Goal: Transaction & Acquisition: Purchase product/service

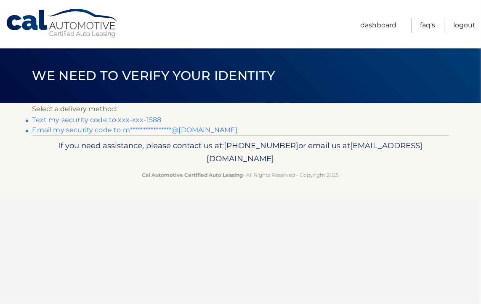
click at [145, 117] on link "Text my security code to xxx-xxx-1588" at bounding box center [96, 120] width 129 height 8
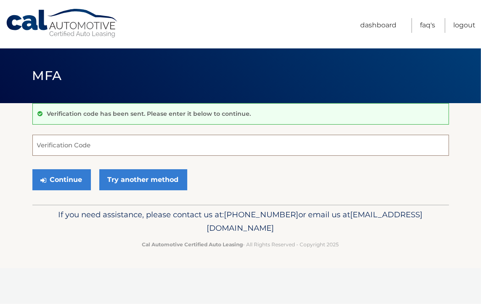
click at [126, 142] on input "Verification Code" at bounding box center [240, 145] width 416 height 21
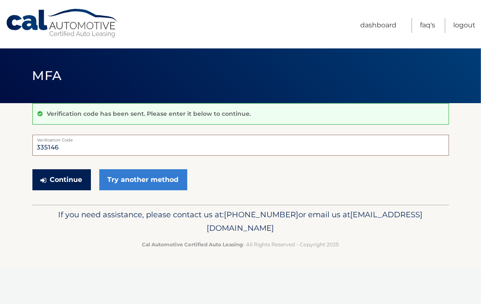
type input "335146"
click at [77, 182] on button "Continue" at bounding box center [61, 179] width 58 height 21
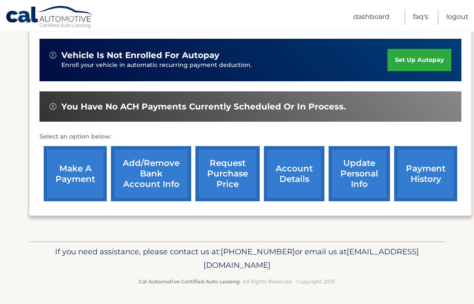
scroll to position [203, 0]
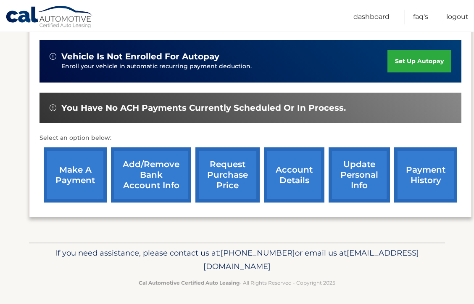
click at [283, 175] on link "account details" at bounding box center [294, 174] width 61 height 55
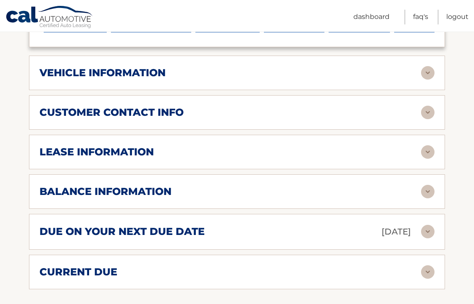
scroll to position [385, 0]
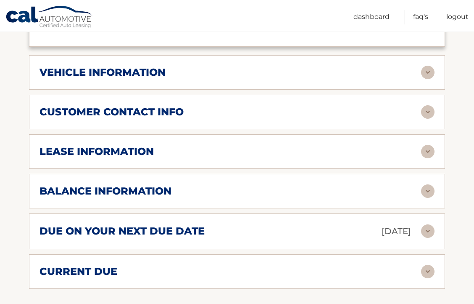
click at [279, 234] on div "due on your next due date Sep 15, 2025" at bounding box center [231, 231] width 382 height 15
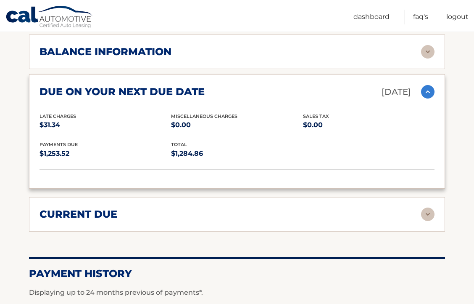
scroll to position [525, 0]
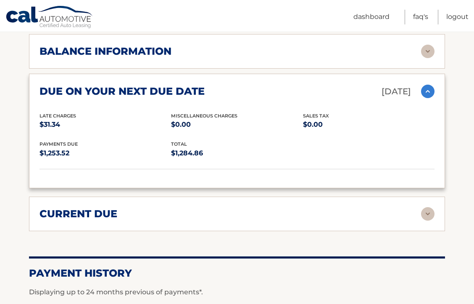
click at [291, 199] on div "current due Late Charges $31.34 Miscelleneous Charges* $0.00 Sales Tax $0.00 pa…" at bounding box center [237, 213] width 416 height 34
click at [293, 207] on div "current due" at bounding box center [231, 213] width 382 height 13
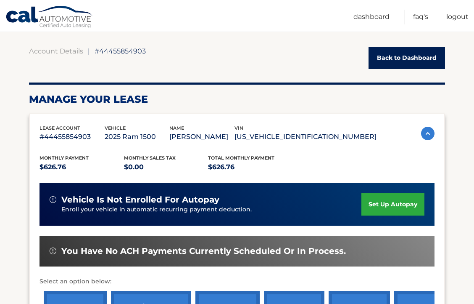
scroll to position [65, 0]
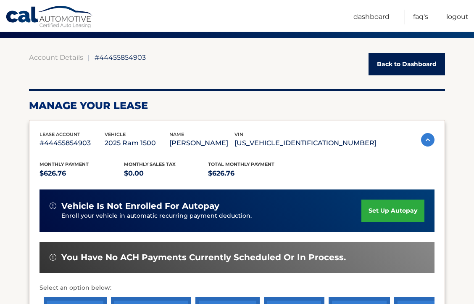
click at [401, 205] on link "set up autopay" at bounding box center [393, 210] width 63 height 22
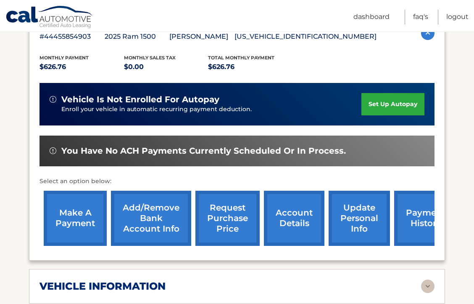
click at [81, 216] on link "make a payment" at bounding box center [75, 217] width 63 height 55
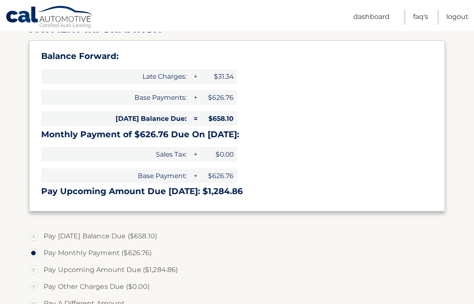
scroll to position [121, 0]
click at [34, 235] on label "Pay [DATE] Balance Due ($658.10)" at bounding box center [237, 235] width 416 height 17
click at [34, 235] on input "Pay [DATE] Balance Due ($658.10)" at bounding box center [36, 233] width 8 height 13
radio input "true"
type input "658.10"
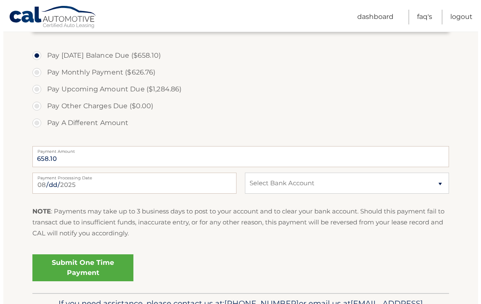
scroll to position [304, 0]
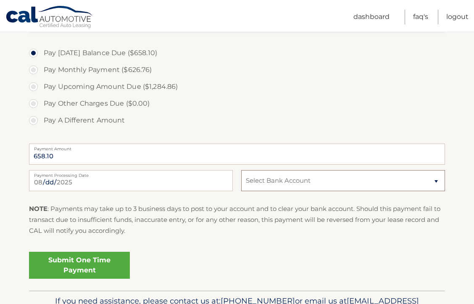
click at [337, 178] on select "Select Bank Account Checking TD BANK NA *****3724 Checking TD BANK NA *****3724" at bounding box center [343, 180] width 204 height 21
select select "NGQ1ODdhZDctMjFjYS00NzEzLThkMWEtYjZmMjAwNTE4MmY2"
click at [241, 170] on select "Select Bank Account Checking TD BANK NA *****3724 Checking TD BANK NA *****3724" at bounding box center [343, 180] width 204 height 21
click at [109, 259] on link "Submit One Time Payment" at bounding box center [79, 264] width 101 height 27
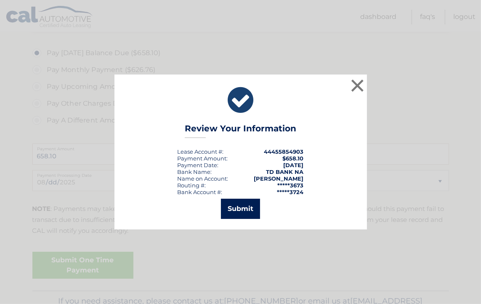
click at [233, 207] on button "Submit" at bounding box center [240, 208] width 39 height 20
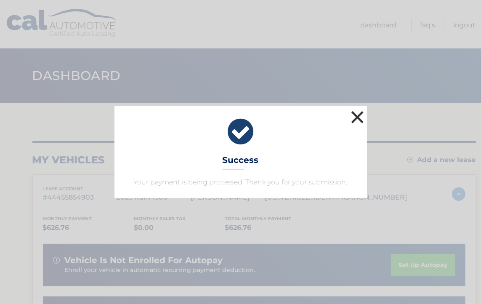
click at [353, 116] on button "×" at bounding box center [357, 116] width 17 height 17
